Goal: Task Accomplishment & Management: Use online tool/utility

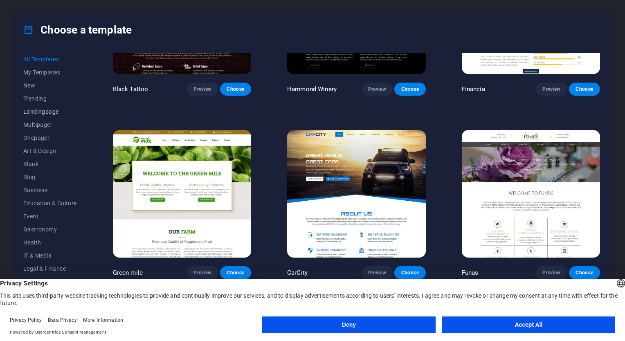
scroll to position [5232, 0]
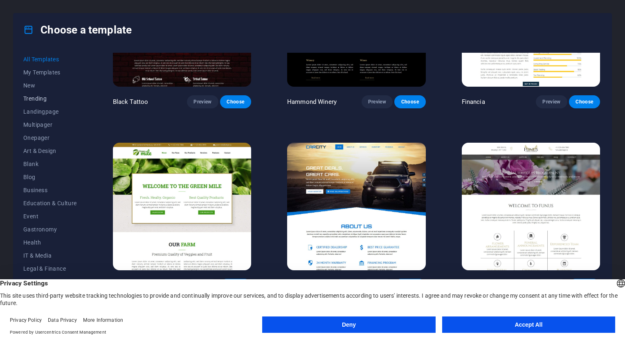
click at [40, 96] on span "Trending" at bounding box center [50, 98] width 54 height 7
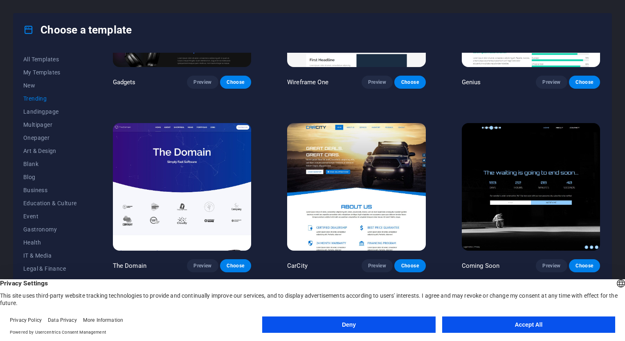
click at [39, 103] on button "Trending" at bounding box center [50, 98] width 54 height 13
click at [41, 114] on span "Landingpage" at bounding box center [50, 111] width 54 height 7
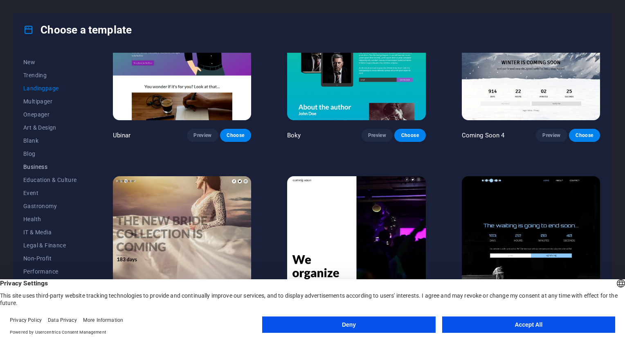
scroll to position [41, 0]
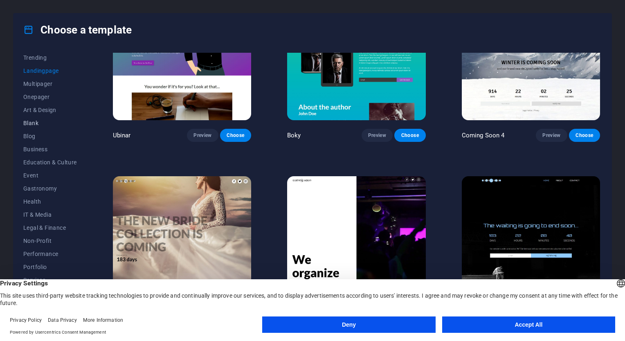
click at [36, 121] on span "Blank" at bounding box center [50, 123] width 54 height 7
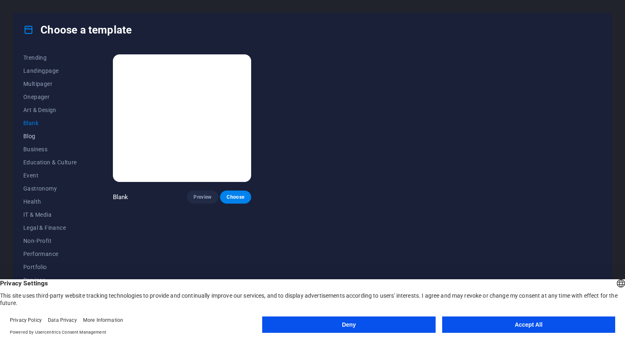
click at [31, 135] on span "Blog" at bounding box center [50, 136] width 54 height 7
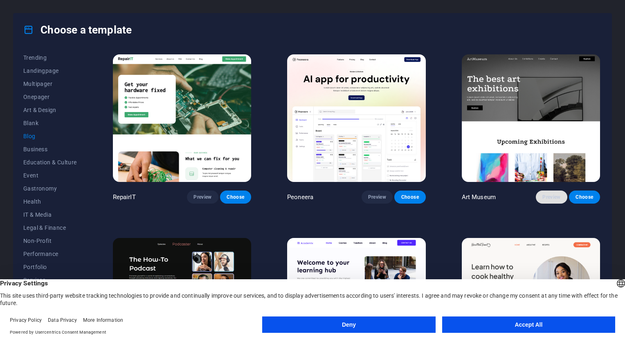
click at [552, 194] on span "Preview" at bounding box center [551, 197] width 18 height 7
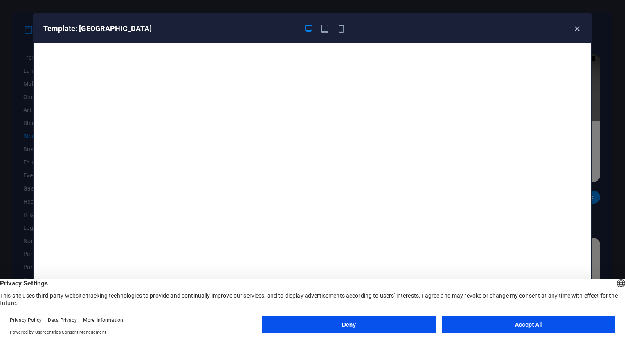
click at [575, 31] on icon "button" at bounding box center [576, 28] width 9 height 9
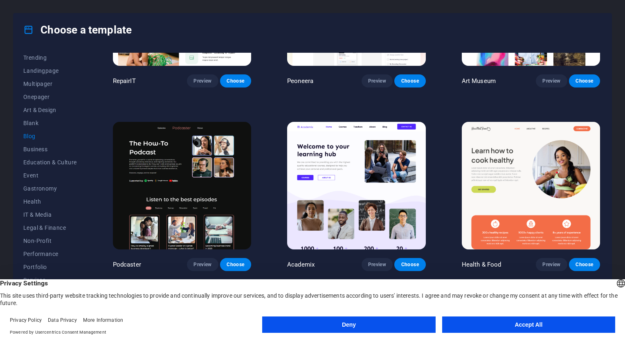
scroll to position [123, 0]
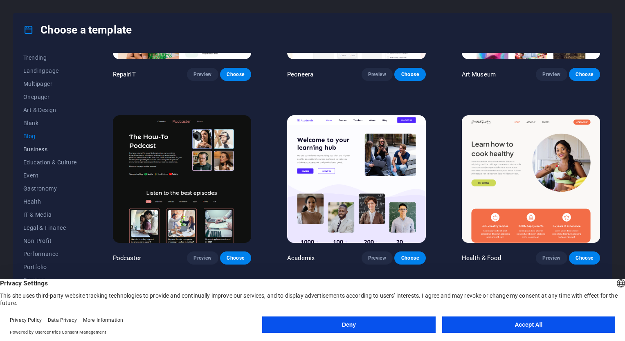
click at [38, 153] on button "Business" at bounding box center [50, 149] width 54 height 13
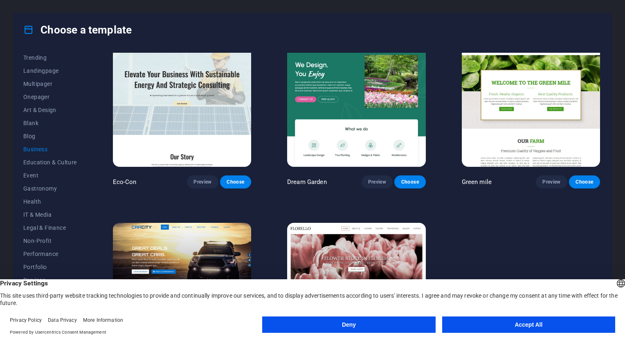
scroll to position [0, 0]
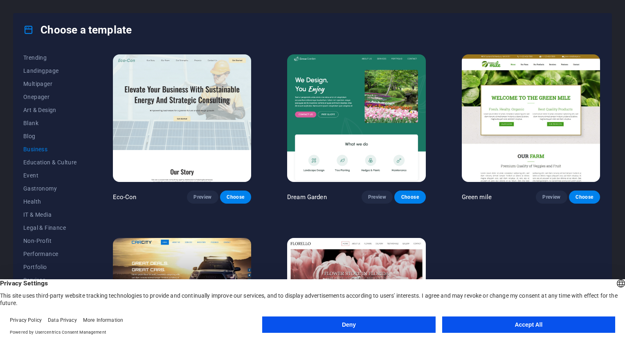
click at [120, 108] on img at bounding box center [182, 118] width 138 height 128
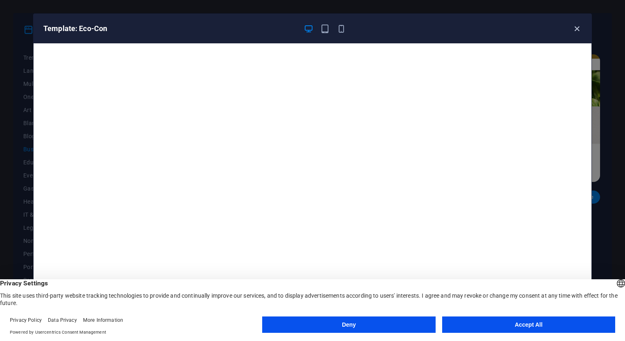
click at [575, 30] on icon "button" at bounding box center [576, 28] width 9 height 9
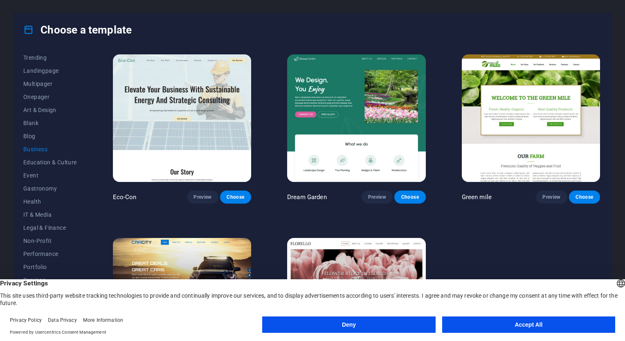
click at [361, 115] on img at bounding box center [356, 118] width 138 height 128
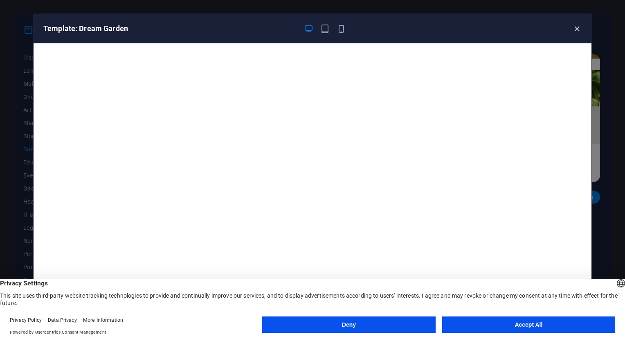
click at [578, 31] on icon "button" at bounding box center [576, 28] width 9 height 9
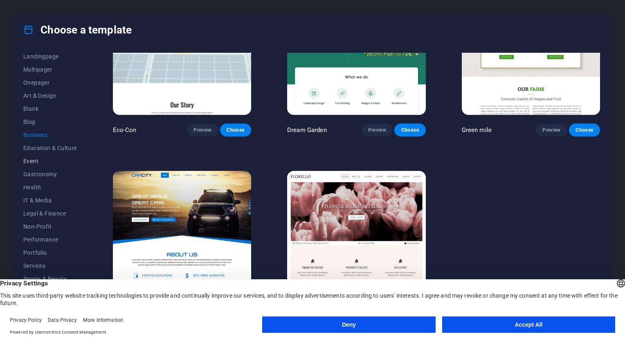
scroll to position [62, 0]
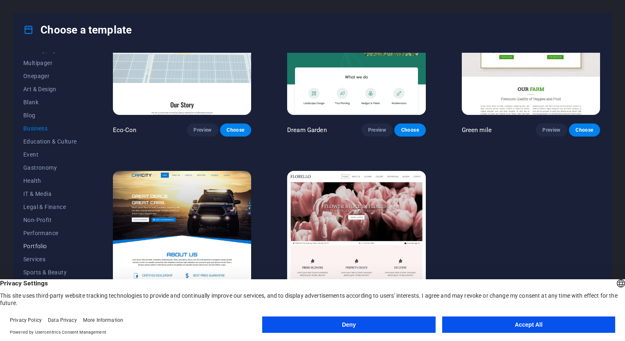
click at [49, 244] on span "Portfolio" at bounding box center [50, 246] width 54 height 7
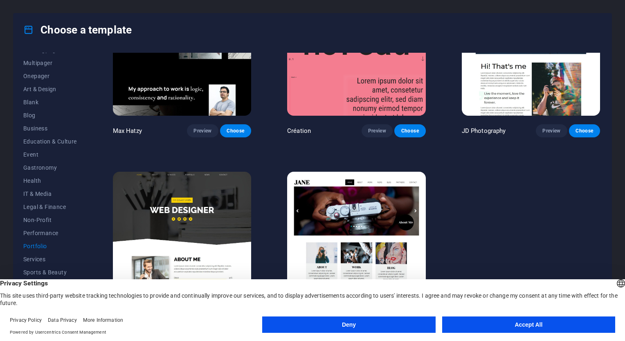
scroll to position [250, 0]
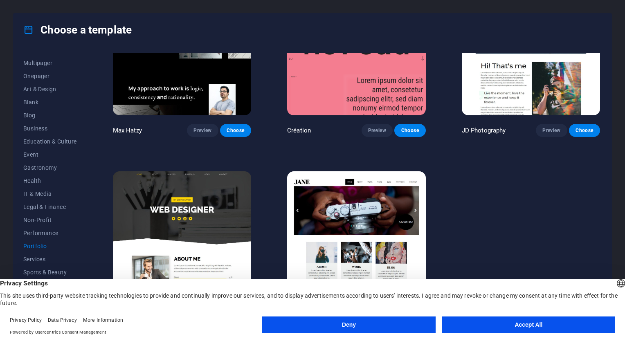
click at [376, 182] on img at bounding box center [356, 235] width 138 height 128
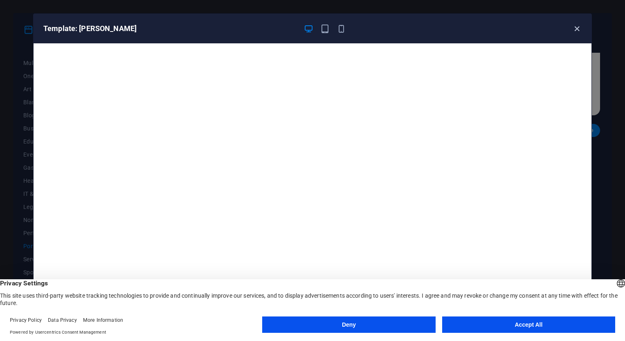
click at [573, 30] on icon "button" at bounding box center [576, 28] width 9 height 9
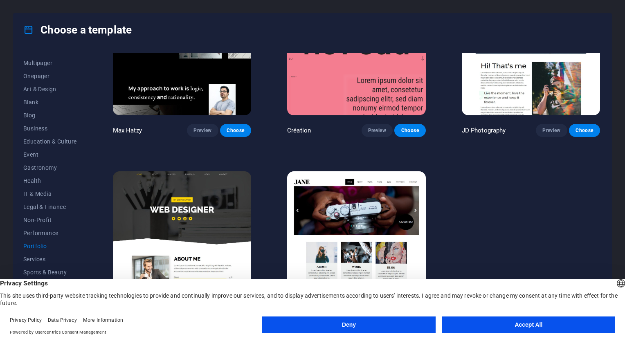
click at [214, 218] on img at bounding box center [182, 235] width 138 height 128
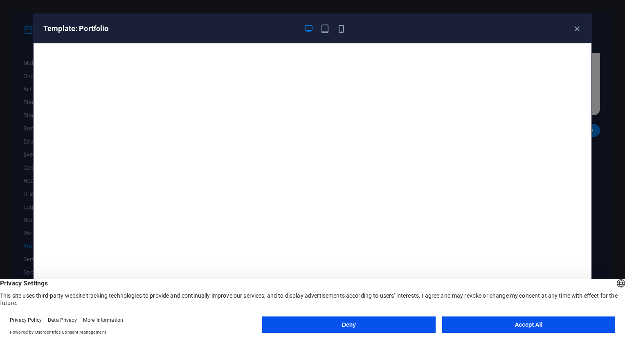
click at [512, 326] on button "Accept All" at bounding box center [528, 324] width 173 height 16
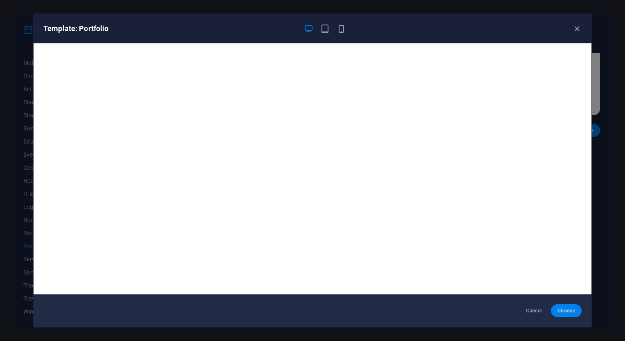
click at [561, 308] on span "Choose" at bounding box center [566, 310] width 18 height 7
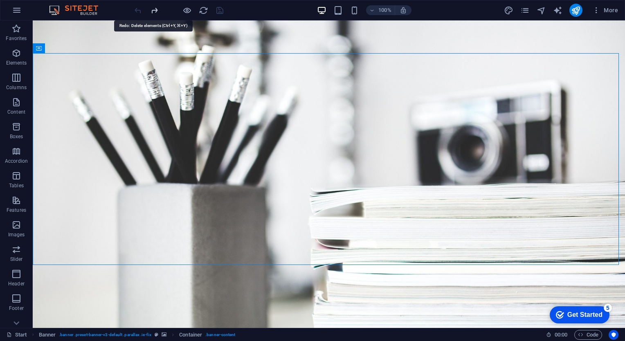
click at [155, 11] on div at bounding box center [179, 10] width 92 height 13
drag, startPoint x: 155, startPoint y: 11, endPoint x: 140, endPoint y: 11, distance: 14.7
click at [140, 11] on icon "undo" at bounding box center [137, 10] width 9 height 9
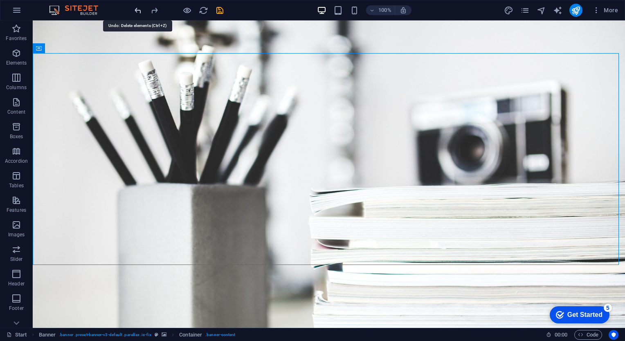
click at [140, 11] on icon "undo" at bounding box center [137, 10] width 9 height 9
click at [140, 11] on div at bounding box center [179, 10] width 92 height 13
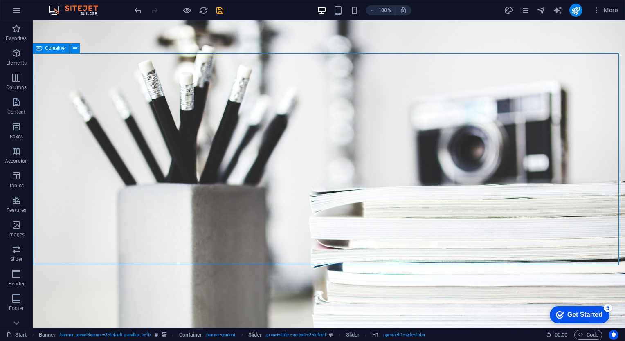
drag, startPoint x: 270, startPoint y: 231, endPoint x: 415, endPoint y: 231, distance: 144.7
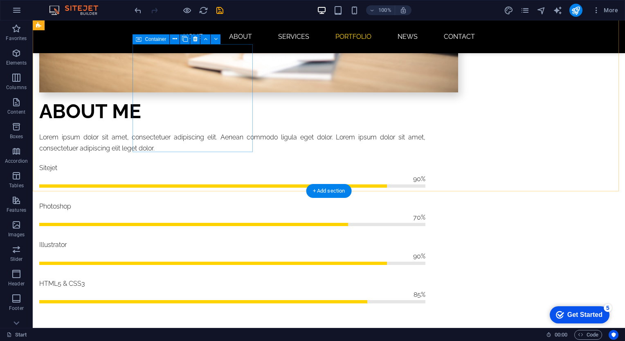
scroll to position [695, 0]
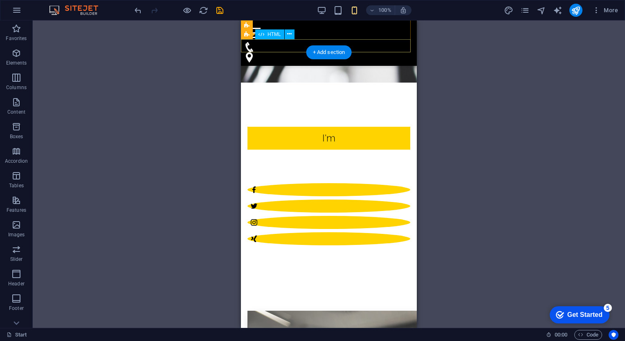
scroll to position [0, 0]
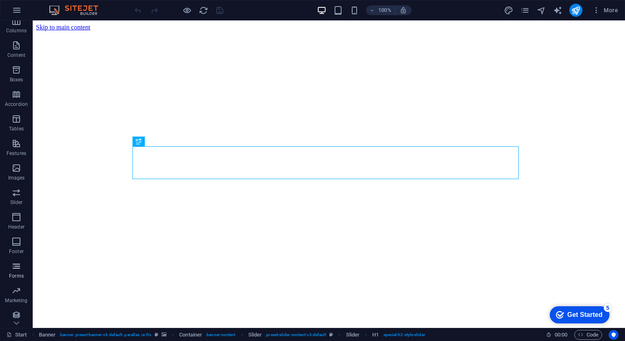
scroll to position [60, 0]
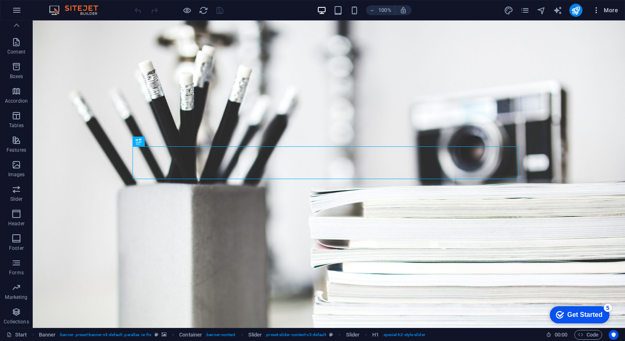
click at [0, 0] on icon "button" at bounding box center [0, 0] width 0 height 0
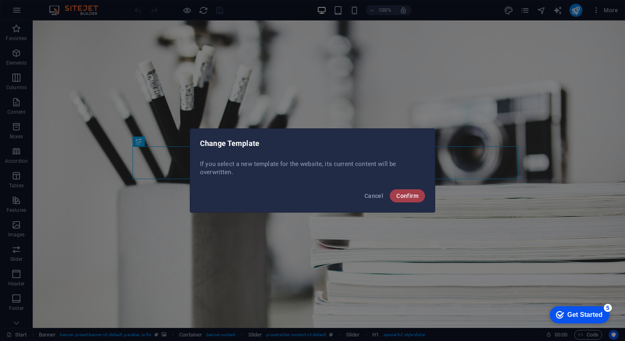
click at [411, 190] on button "Confirm" at bounding box center [407, 195] width 35 height 13
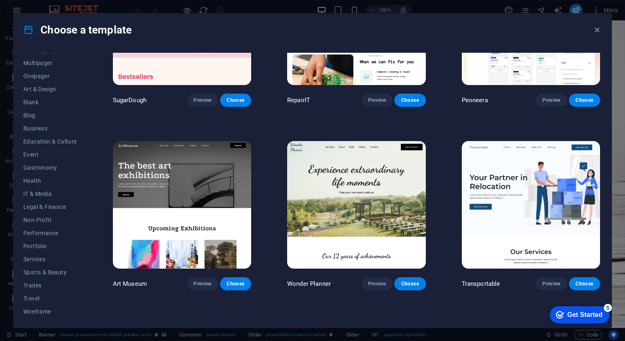
scroll to position [123, 0]
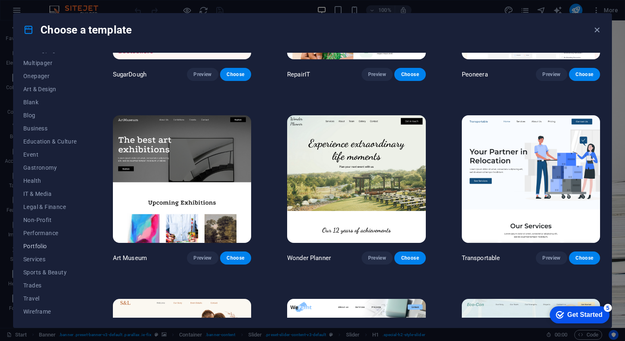
click at [34, 246] on span "Portfolio" at bounding box center [50, 246] width 54 height 7
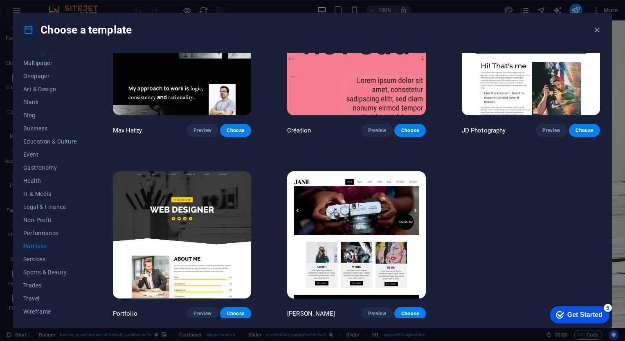
scroll to position [209, 0]
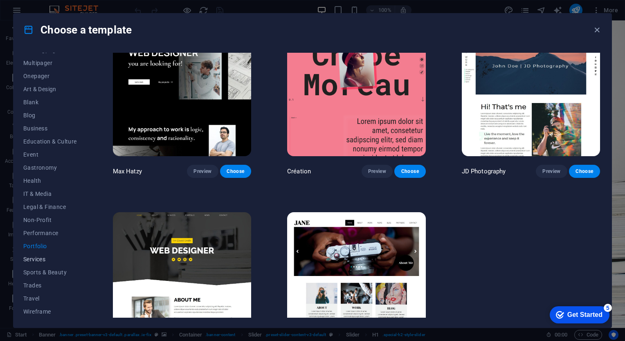
click at [34, 259] on span "Services" at bounding box center [50, 259] width 54 height 7
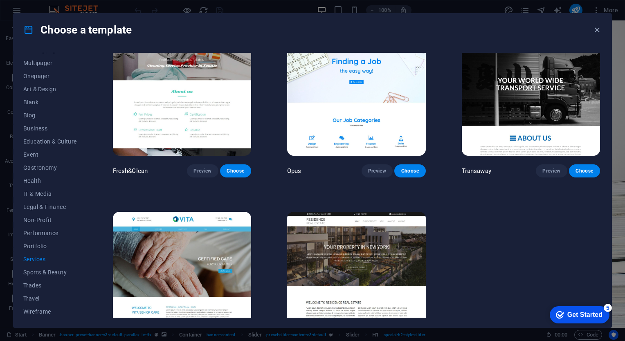
scroll to position [981, 0]
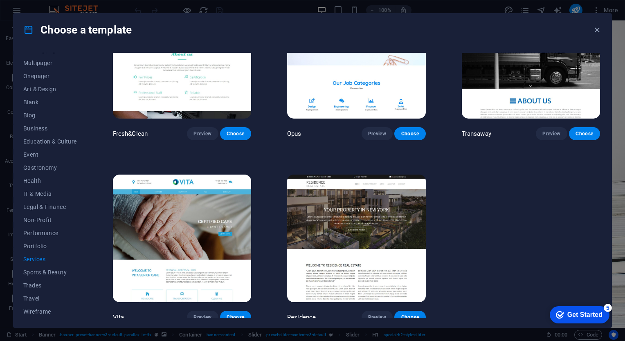
click at [379, 213] on img at bounding box center [356, 239] width 138 height 128
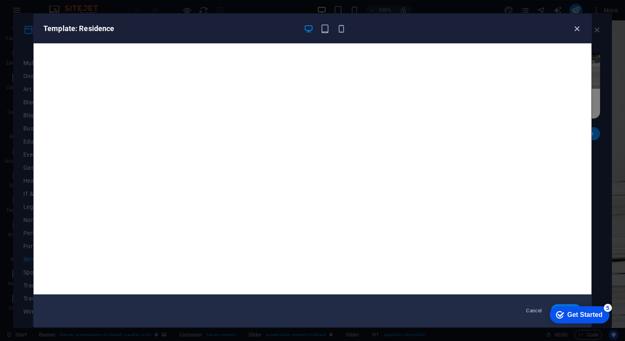
click at [575, 29] on icon "button" at bounding box center [576, 28] width 9 height 9
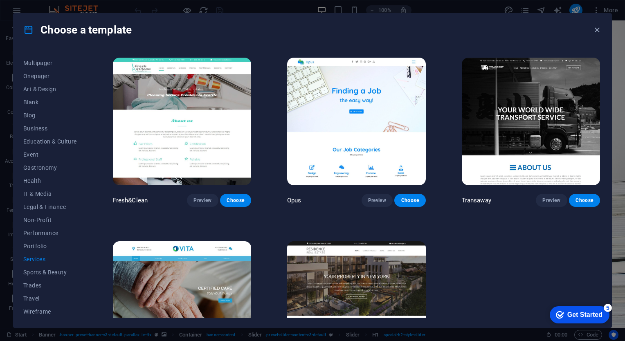
scroll to position [858, 0]
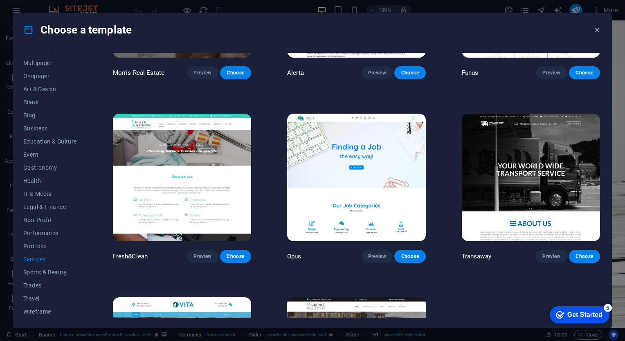
click at [522, 173] on img at bounding box center [530, 178] width 138 height 128
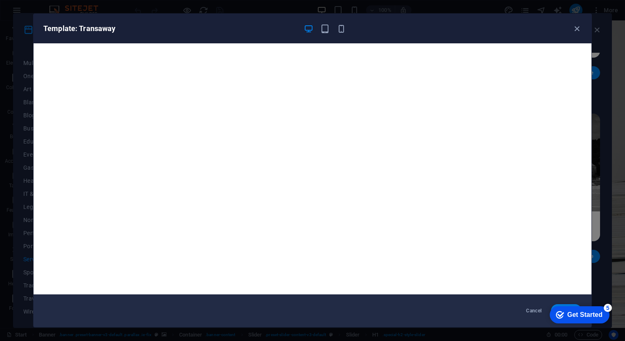
click at [569, 311] on div "Get Started" at bounding box center [584, 314] width 35 height 7
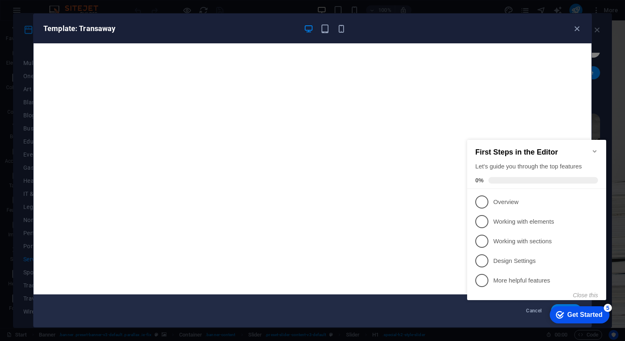
click at [539, 309] on div "checkmark Get Started 5 First Steps in the Editor Let's guide you through the t…" at bounding box center [538, 228] width 149 height 198
click at [533, 309] on div "checkmark Get Started 5 First Steps in the Editor Let's guide you through the t…" at bounding box center [538, 228] width 149 height 198
click at [580, 29] on icon "button" at bounding box center [576, 28] width 9 height 9
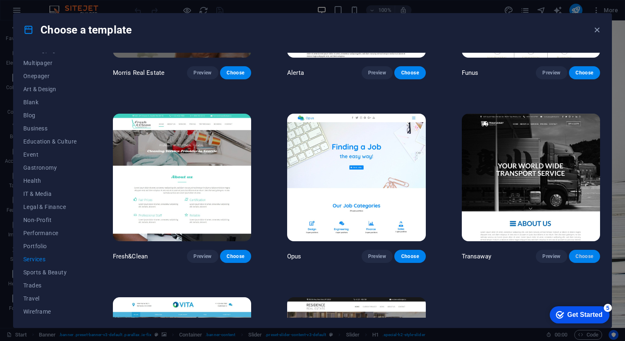
click at [588, 253] on span "Choose" at bounding box center [584, 256] width 18 height 7
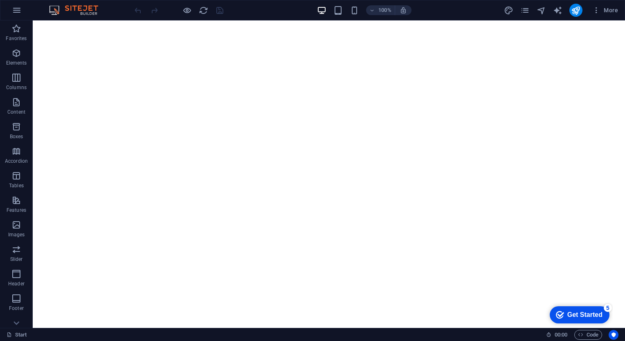
click at [587, 311] on div "Get Started" at bounding box center [584, 314] width 35 height 7
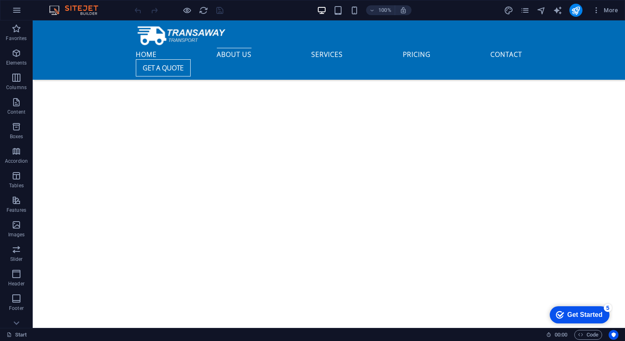
scroll to position [368, 0]
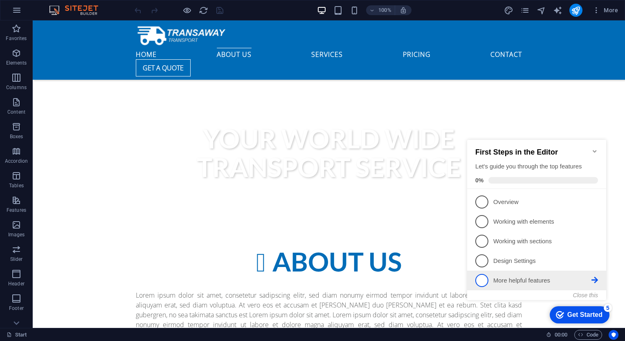
click at [598, 278] on li "5 More helpful features - incomplete" at bounding box center [536, 281] width 139 height 20
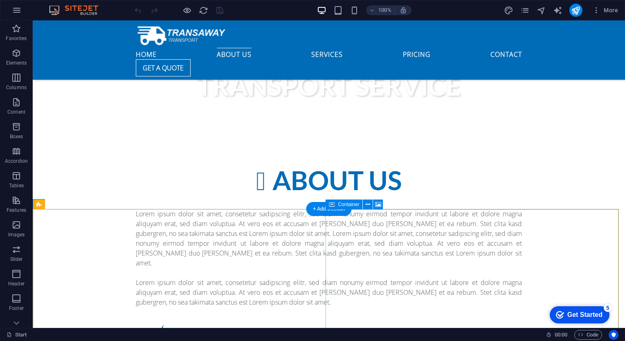
scroll to position [450, 0]
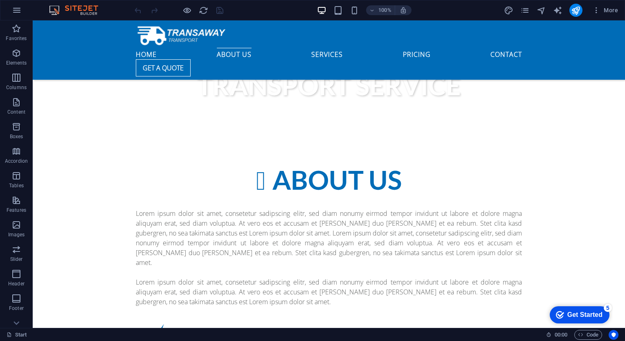
click at [585, 312] on div "Get Started" at bounding box center [584, 314] width 35 height 7
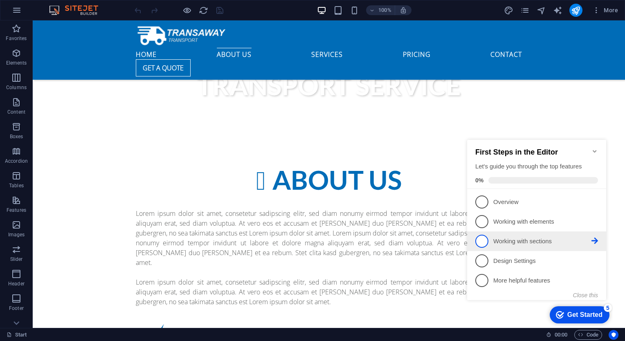
click at [486, 241] on span "3" at bounding box center [481, 241] width 13 height 13
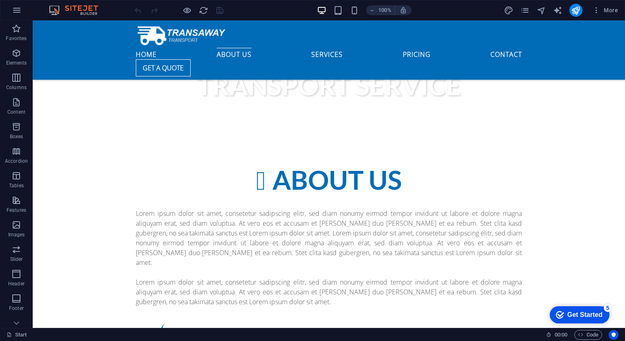
scroll to position [0, 0]
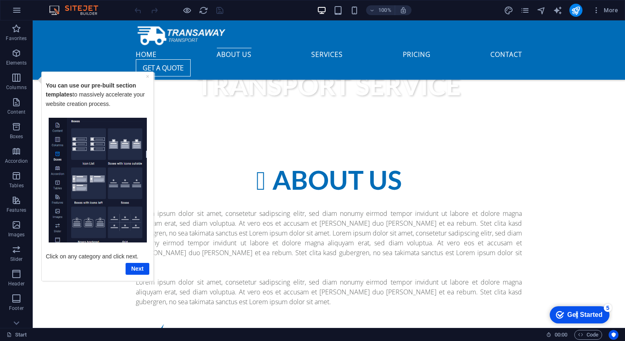
click at [575, 313] on div "Get Started" at bounding box center [584, 314] width 35 height 7
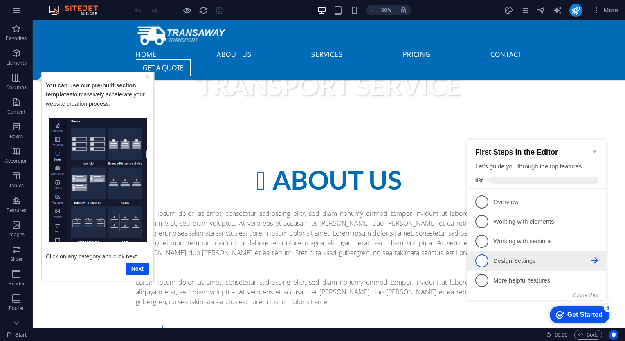
click at [484, 259] on span "4" at bounding box center [481, 260] width 13 height 13
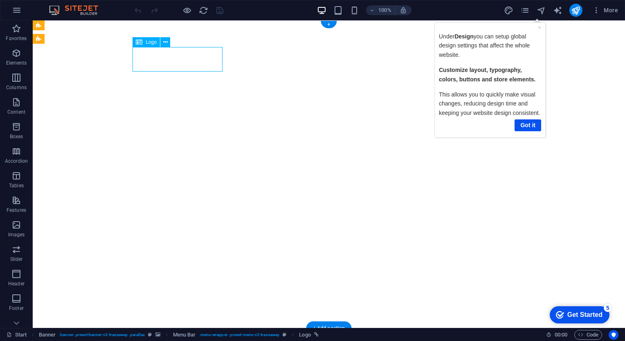
select select "px"
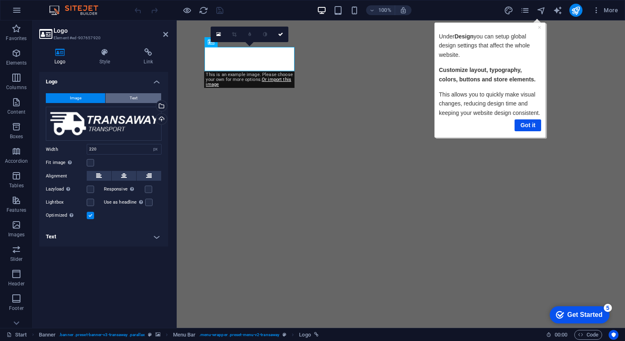
click at [121, 101] on button "Text" at bounding box center [133, 98] width 56 height 10
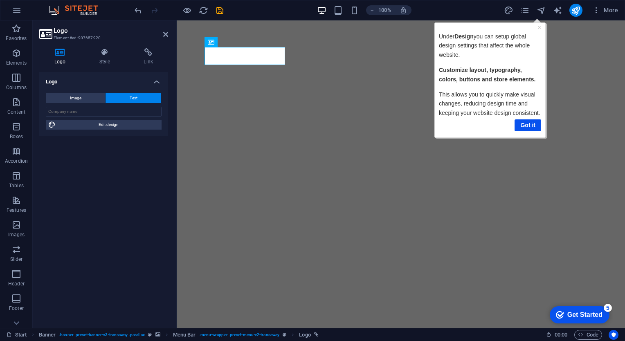
click at [100, 164] on div "Logo Image Text Drag files here, click to choose files or select files from Fil…" at bounding box center [103, 196] width 129 height 249
click at [524, 125] on link "Got it" at bounding box center [527, 125] width 27 height 12
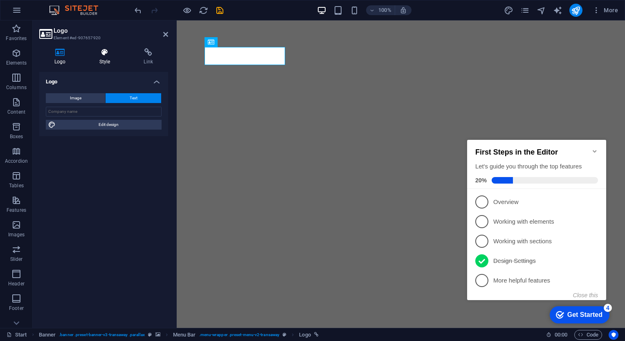
click at [105, 60] on h4 "Style" at bounding box center [106, 56] width 45 height 17
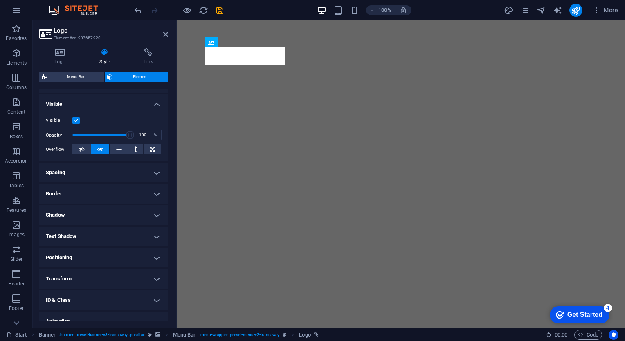
scroll to position [112, 0]
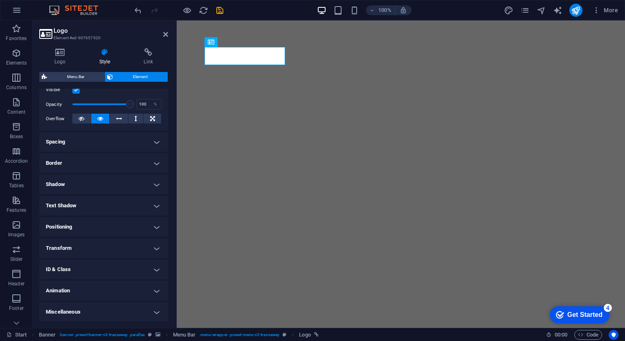
click at [148, 163] on h4 "Border" at bounding box center [103, 163] width 129 height 20
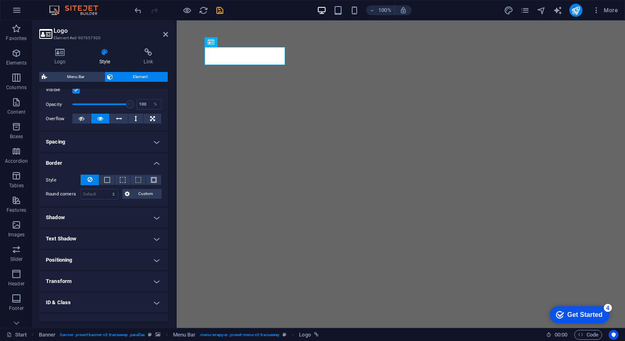
click at [148, 163] on h4 "Border" at bounding box center [103, 160] width 129 height 15
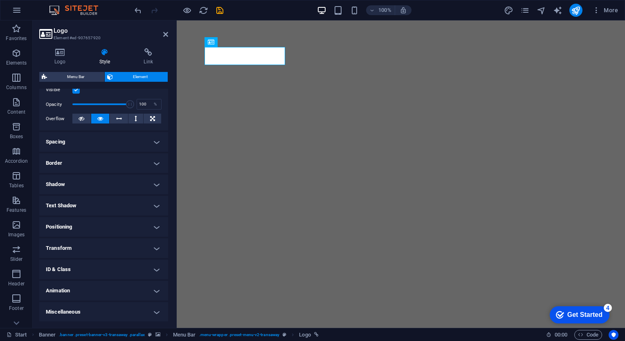
click at [154, 143] on h4 "Spacing" at bounding box center [103, 142] width 129 height 20
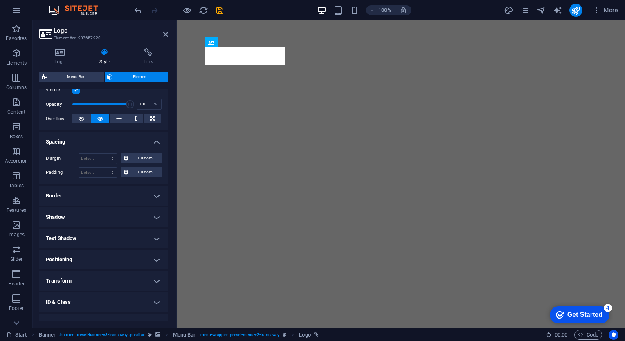
click at [154, 143] on h4 "Spacing" at bounding box center [103, 139] width 129 height 15
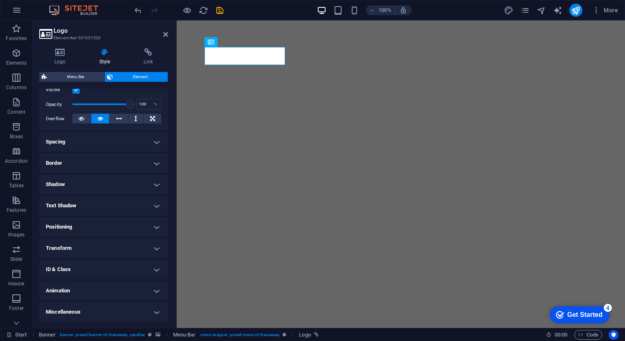
click at [148, 207] on h4 "Text Shadow" at bounding box center [103, 206] width 129 height 20
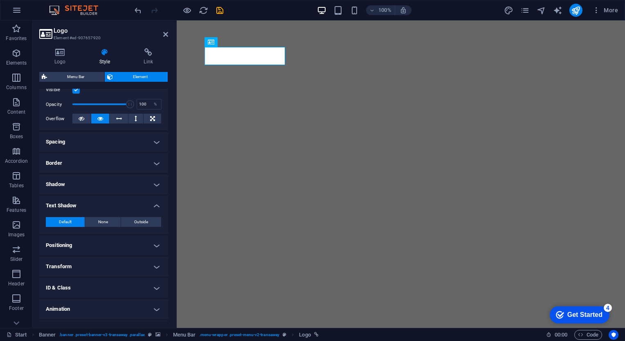
click at [148, 207] on h4 "Text Shadow" at bounding box center [103, 203] width 129 height 15
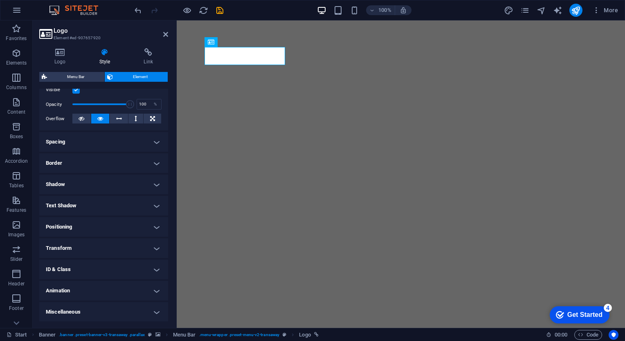
click at [139, 291] on h4 "Animation" at bounding box center [103, 291] width 129 height 20
click at [139, 291] on h4 "Animation" at bounding box center [103, 288] width 129 height 15
click at [136, 314] on h4 "Miscellaneous" at bounding box center [103, 312] width 129 height 20
click at [136, 314] on h4 "Miscellaneous" at bounding box center [103, 309] width 129 height 15
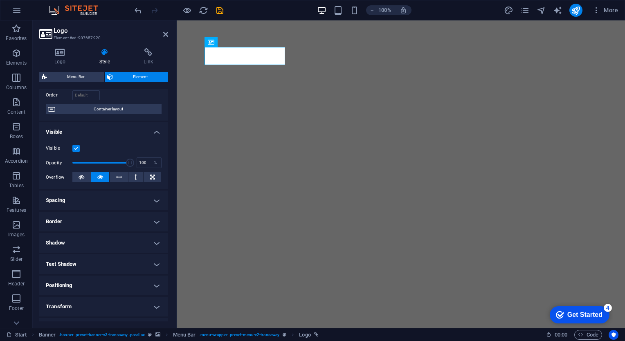
scroll to position [0, 0]
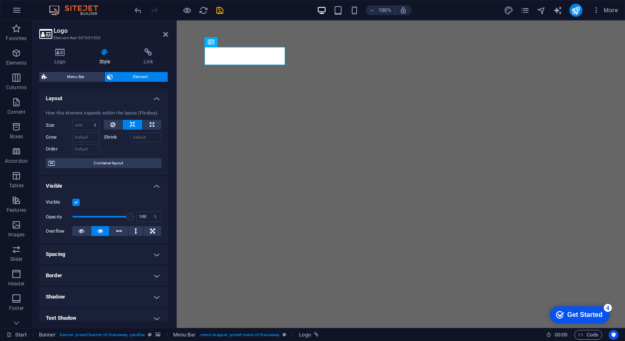
click at [569, 315] on div "Get Started" at bounding box center [584, 314] width 35 height 7
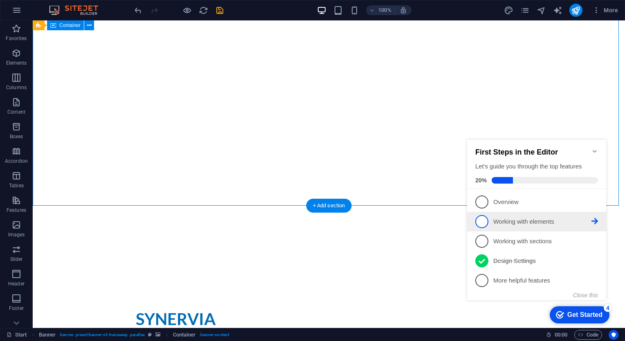
scroll to position [123, 0]
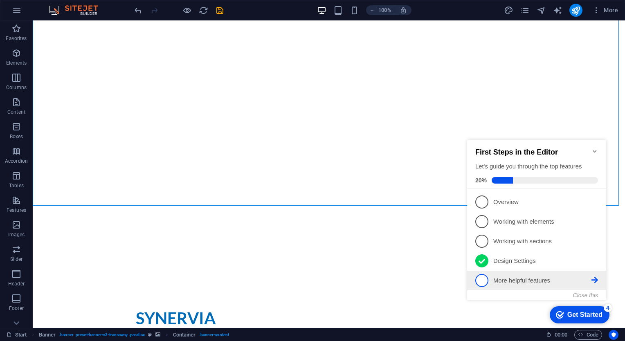
click at [535, 278] on p "More helpful features - incomplete" at bounding box center [542, 280] width 98 height 9
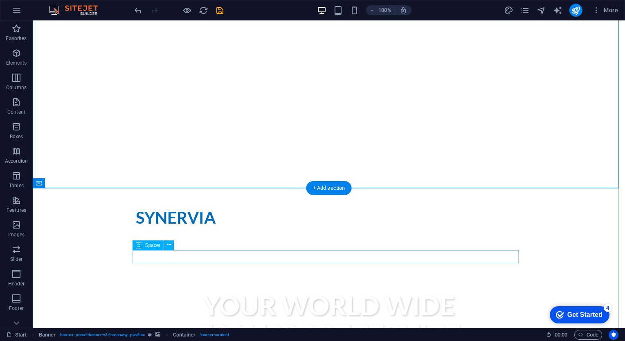
scroll to position [245, 0]
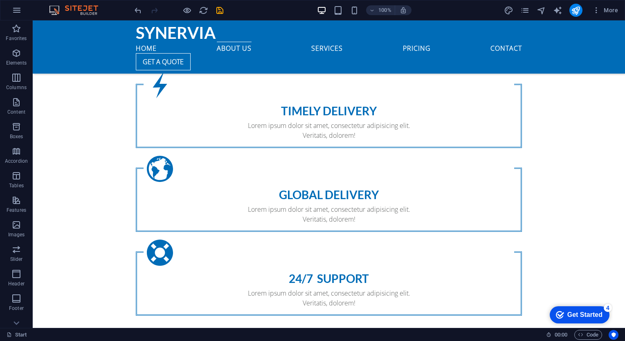
scroll to position [695, 0]
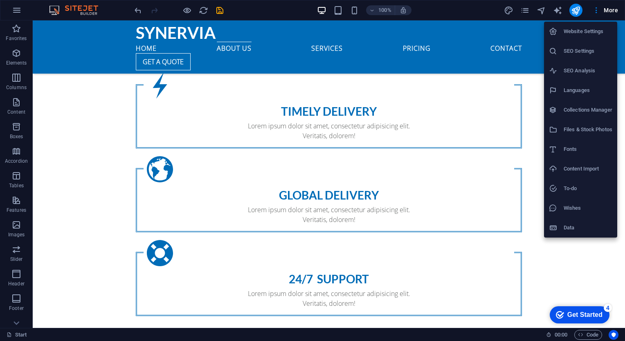
click at [16, 12] on div at bounding box center [312, 170] width 625 height 341
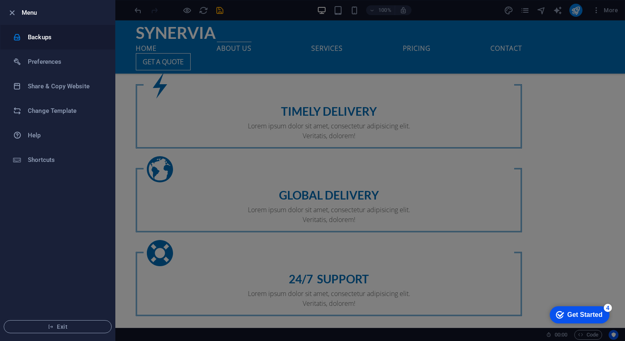
click at [66, 34] on h6 "Backups" at bounding box center [66, 37] width 76 height 10
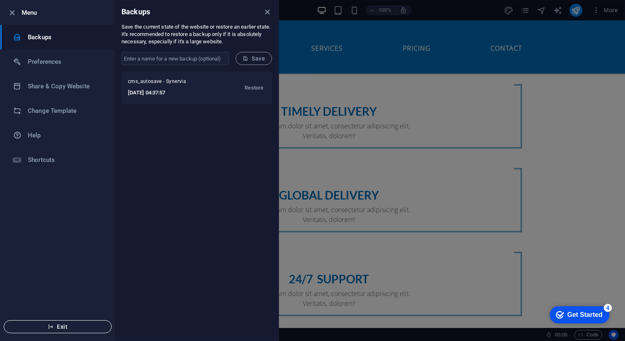
click at [80, 325] on span "Exit" at bounding box center [58, 326] width 94 height 7
